Goal: Register for event/course

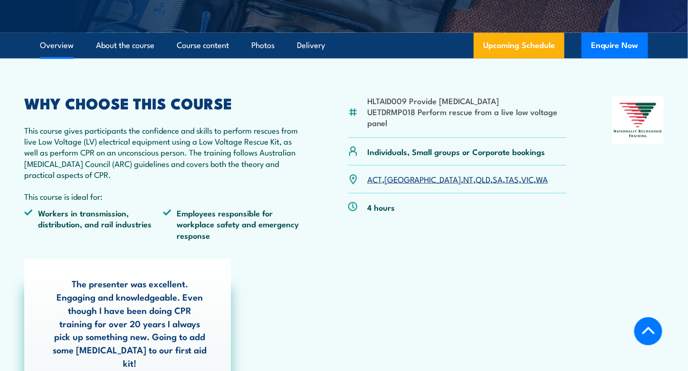
scroll to position [238, 0]
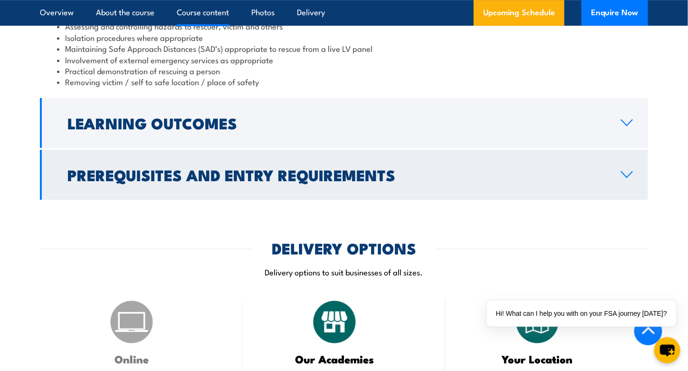
click at [363, 168] on h2 "Prerequisites and Entry Requirements" at bounding box center [337, 174] width 539 height 13
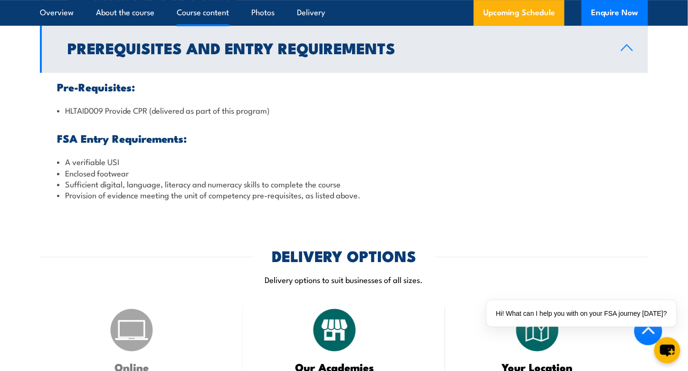
scroll to position [1003, 0]
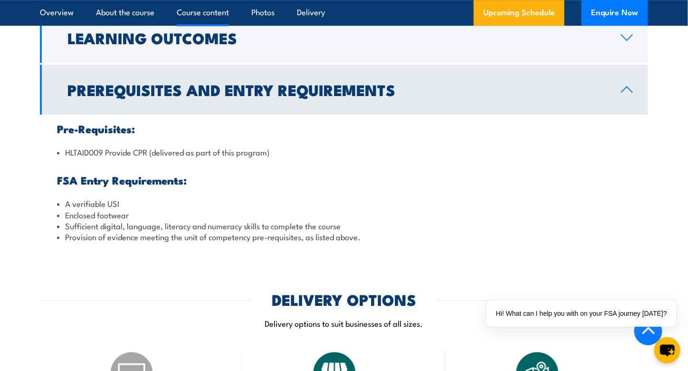
click at [328, 83] on h2 "Prerequisites and Entry Requirements" at bounding box center [337, 89] width 539 height 13
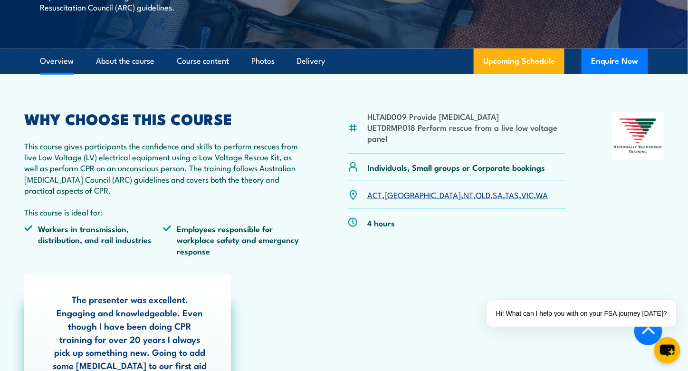
scroll to position [290, 0]
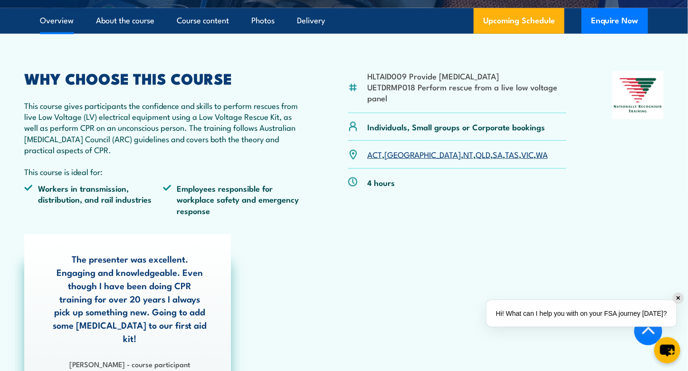
click at [678, 295] on div "✕" at bounding box center [679, 298] width 10 height 10
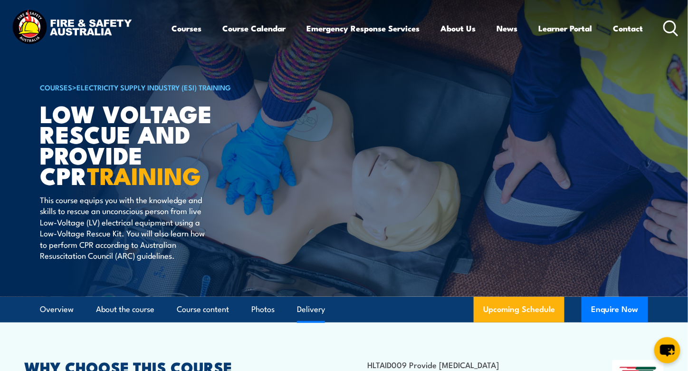
scroll to position [0, 0]
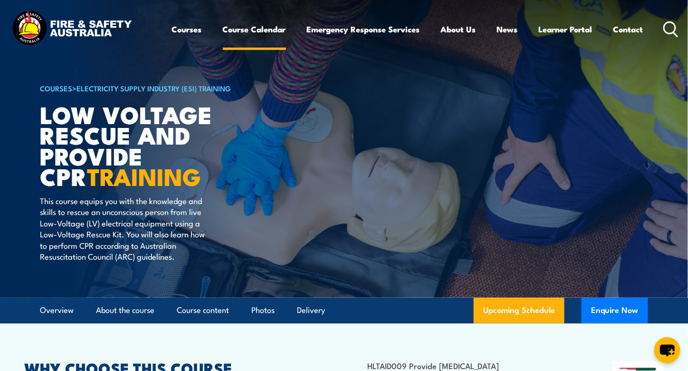
click at [245, 28] on link "Course Calendar" at bounding box center [254, 29] width 63 height 25
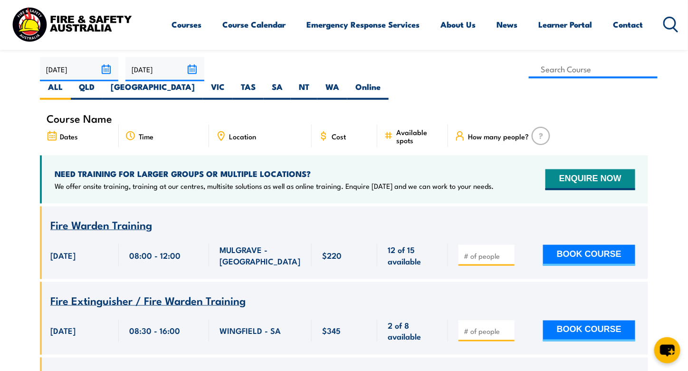
click at [232, 132] on span "Location" at bounding box center [242, 136] width 27 height 8
click at [223, 131] on icon at bounding box center [221, 136] width 10 height 10
click at [203, 81] on label "[GEOGRAPHIC_DATA]" at bounding box center [153, 90] width 100 height 19
click at [201, 81] on input "[GEOGRAPHIC_DATA]" at bounding box center [198, 84] width 6 height 6
radio input "true"
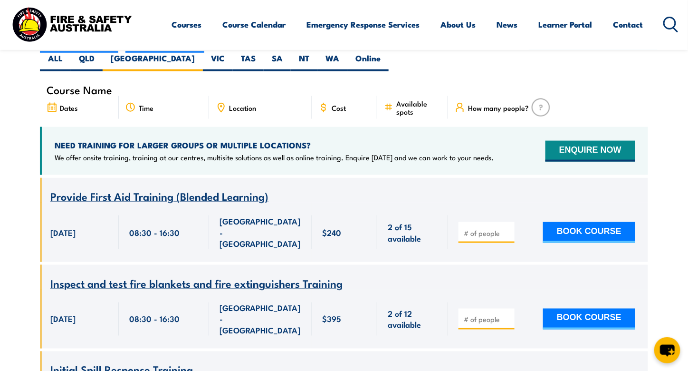
scroll to position [266, 0]
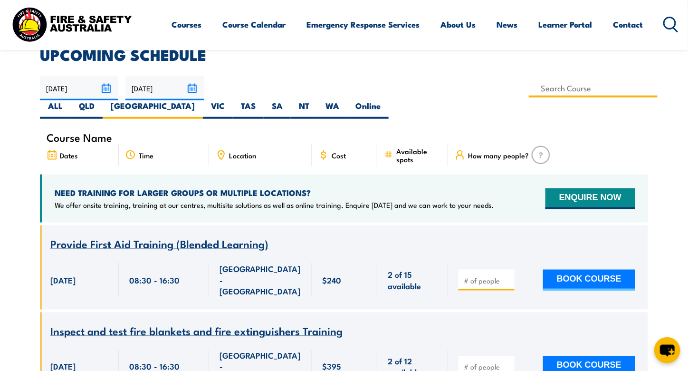
click at [529, 87] on input at bounding box center [593, 88] width 129 height 19
type input "Low Voltage Rescue and Provide CPR Training"
